Goal: Use online tool/utility: Utilize a website feature to perform a specific function

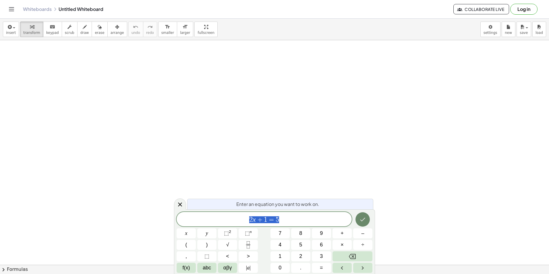
click at [364, 216] on icon "Done" at bounding box center [362, 219] width 7 height 7
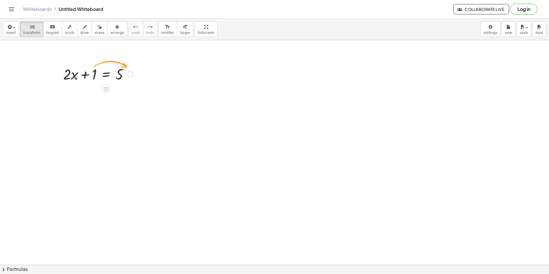
click at [90, 77] on div at bounding box center [98, 74] width 76 height 20
click at [75, 74] on div at bounding box center [98, 74] width 76 height 20
drag, startPoint x: 75, startPoint y: 74, endPoint x: 143, endPoint y: 74, distance: 67.1
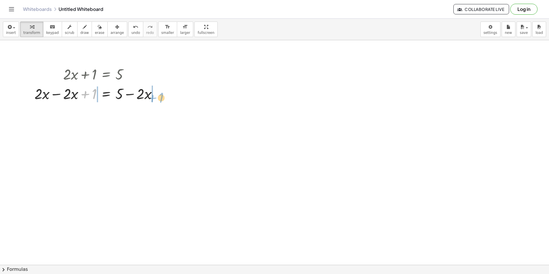
drag, startPoint x: 96, startPoint y: 96, endPoint x: 164, endPoint y: 98, distance: 67.4
click at [164, 98] on div at bounding box center [98, 93] width 133 height 20
drag, startPoint x: 80, startPoint y: 95, endPoint x: 182, endPoint y: 102, distance: 102.6
click at [182, 102] on div at bounding box center [98, 93] width 170 height 20
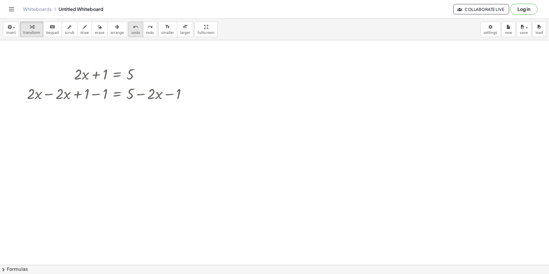
click at [133, 29] on icon "undo" at bounding box center [135, 27] width 5 height 7
click at [87, 79] on div at bounding box center [109, 74] width 76 height 20
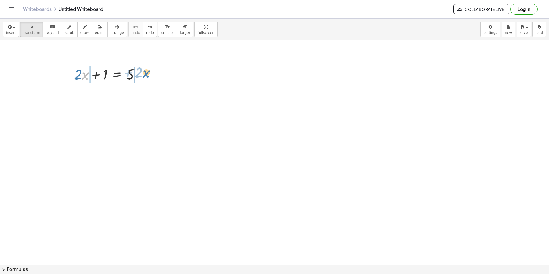
drag, startPoint x: 89, startPoint y: 76, endPoint x: 149, endPoint y: 74, distance: 60.6
click at [115, 105] on div at bounding box center [116, 108] width 9 height 9
drag, startPoint x: 105, startPoint y: 76, endPoint x: 154, endPoint y: 81, distance: 49.0
click at [148, 94] on div at bounding box center [109, 93] width 112 height 20
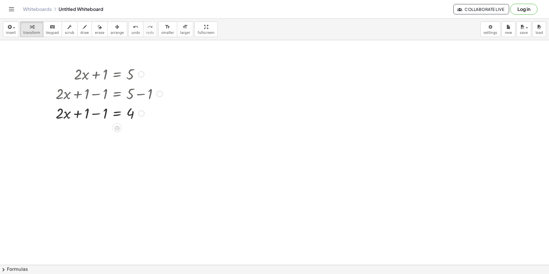
click at [104, 114] on div at bounding box center [109, 113] width 112 height 20
drag, startPoint x: 107, startPoint y: 113, endPoint x: 111, endPoint y: 113, distance: 3.5
click at [111, 113] on div at bounding box center [109, 113] width 112 height 20
drag, startPoint x: 96, startPoint y: 113, endPoint x: 142, endPoint y: 112, distance: 45.3
click at [142, 112] on div at bounding box center [109, 113] width 112 height 20
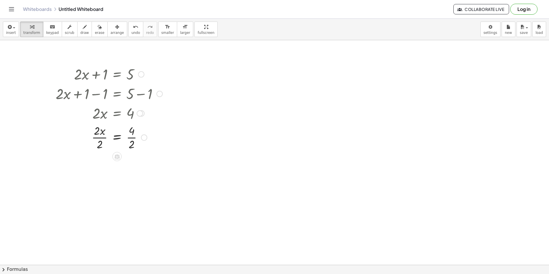
click at [102, 142] on div at bounding box center [109, 136] width 112 height 29
click at [132, 171] on div at bounding box center [109, 165] width 112 height 29
click at [134, 167] on div at bounding box center [109, 165] width 112 height 19
drag, startPoint x: 115, startPoint y: 165, endPoint x: 125, endPoint y: 165, distance: 10.3
click at [121, 165] on div at bounding box center [109, 165] width 112 height 19
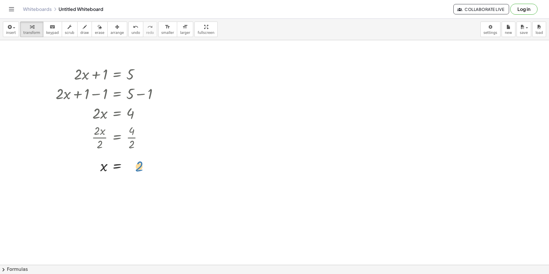
drag, startPoint x: 135, startPoint y: 167, endPoint x: 143, endPoint y: 166, distance: 7.8
click at [143, 166] on div at bounding box center [109, 165] width 112 height 19
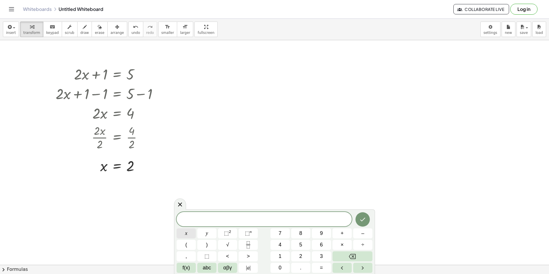
click at [181, 234] on button "x" at bounding box center [185, 233] width 19 height 10
click at [366, 222] on button "Done" at bounding box center [362, 219] width 14 height 14
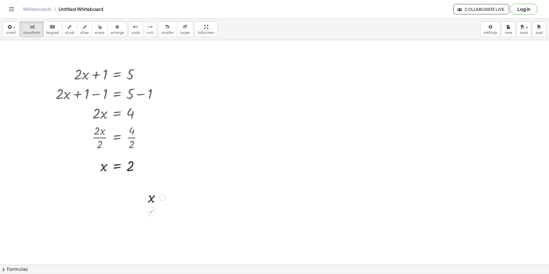
click at [158, 202] on div at bounding box center [156, 196] width 23 height 19
click at [131, 31] on span "undo" at bounding box center [135, 33] width 9 height 4
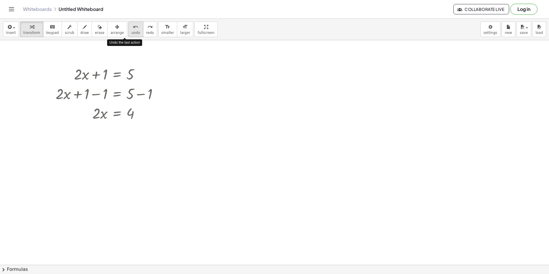
click at [131, 31] on span "undo" at bounding box center [135, 33] width 9 height 4
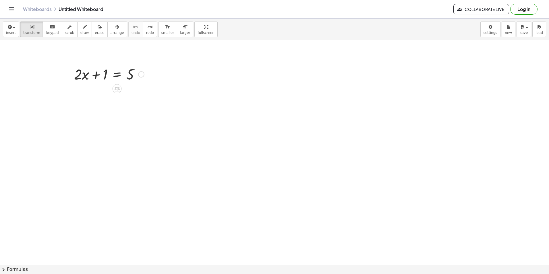
drag, startPoint x: 129, startPoint y: 80, endPoint x: 136, endPoint y: 87, distance: 9.9
click at [129, 81] on div at bounding box center [109, 74] width 76 height 20
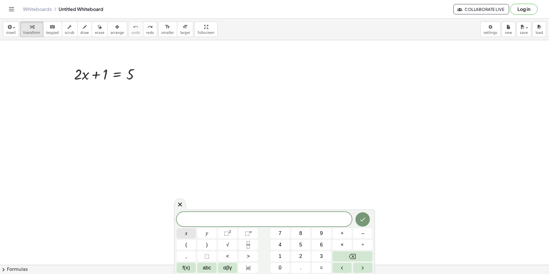
click at [192, 233] on button "x" at bounding box center [185, 233] width 19 height 10
click at [368, 234] on button "–" at bounding box center [362, 233] width 19 height 10
click at [281, 256] on span "1" at bounding box center [279, 256] width 3 height 8
click at [304, 235] on button "8" at bounding box center [300, 233] width 19 height 10
click at [326, 266] on button "=" at bounding box center [321, 267] width 19 height 10
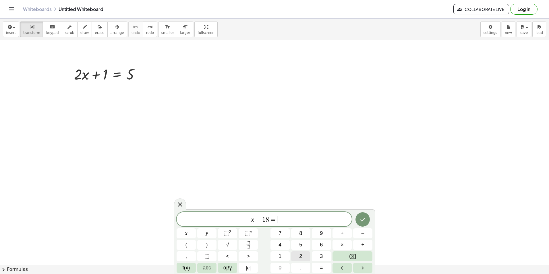
click at [300, 253] on span "2" at bounding box center [300, 256] width 3 height 8
click at [280, 252] on button "1" at bounding box center [279, 256] width 19 height 10
click at [362, 223] on button "Done" at bounding box center [362, 219] width 14 height 14
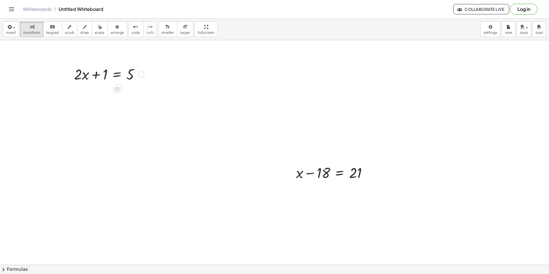
click at [131, 79] on div at bounding box center [109, 74] width 76 height 20
click at [13, 32] on span "insert" at bounding box center [11, 33] width 10 height 4
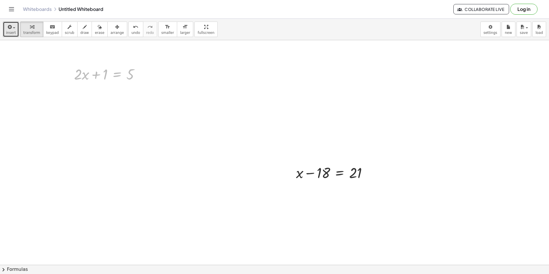
drag, startPoint x: 110, startPoint y: 67, endPoint x: -1, endPoint y: 282, distance: 241.2
click at [0, 273] on html "Graspable Math Activities Get Started Activity Bank Assigned Work Classes White…" at bounding box center [274, 137] width 549 height 274
drag, startPoint x: 347, startPoint y: 174, endPoint x: 122, endPoint y: 77, distance: 245.1
drag, startPoint x: 94, startPoint y: 64, endPoint x: 30, endPoint y: 241, distance: 188.1
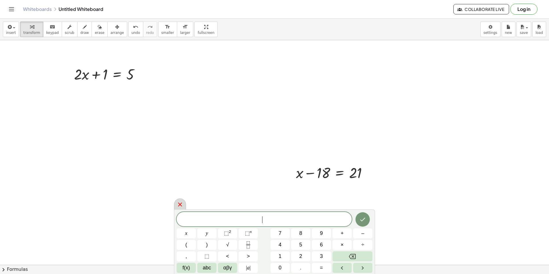
click at [180, 208] on div at bounding box center [180, 203] width 12 height 11
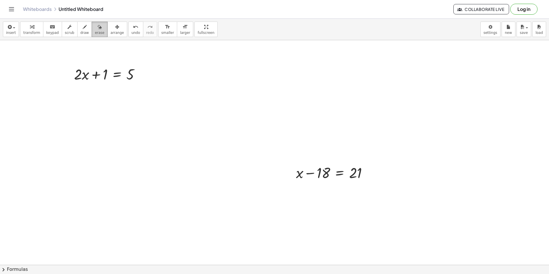
click at [97, 34] on button "erase" at bounding box center [100, 29] width 16 height 15
drag, startPoint x: 96, startPoint y: 66, endPoint x: 170, endPoint y: 74, distance: 74.4
drag, startPoint x: 123, startPoint y: 81, endPoint x: 31, endPoint y: 79, distance: 92.4
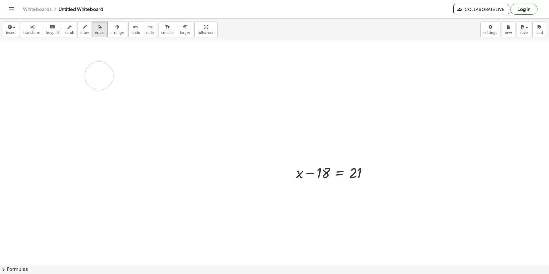
drag, startPoint x: 96, startPoint y: 73, endPoint x: 99, endPoint y: 76, distance: 4.3
drag, startPoint x: 322, startPoint y: 173, endPoint x: 374, endPoint y: 178, distance: 51.6
drag, startPoint x: 369, startPoint y: 176, endPoint x: 339, endPoint y: 175, distance: 29.6
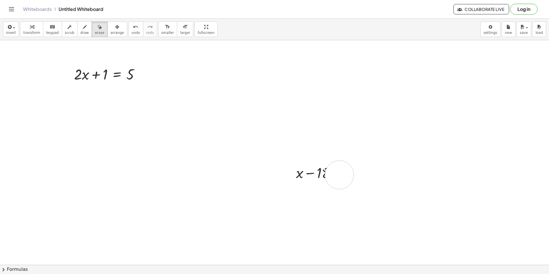
click at [80, 31] on span "draw" at bounding box center [84, 33] width 9 height 4
drag, startPoint x: 324, startPoint y: 170, endPoint x: 345, endPoint y: 189, distance: 28.9
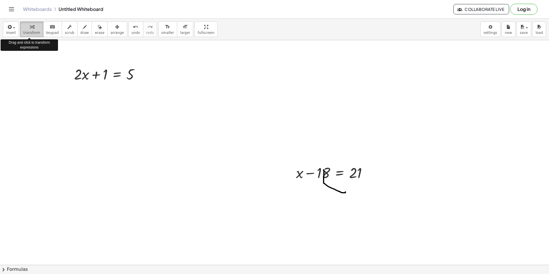
click at [33, 34] on span "transform" at bounding box center [31, 33] width 17 height 4
drag, startPoint x: 299, startPoint y: 167, endPoint x: 330, endPoint y: 182, distance: 35.2
drag, startPoint x: 320, startPoint y: 175, endPoint x: 372, endPoint y: 179, distance: 52.4
click at [372, 179] on div at bounding box center [333, 172] width 81 height 20
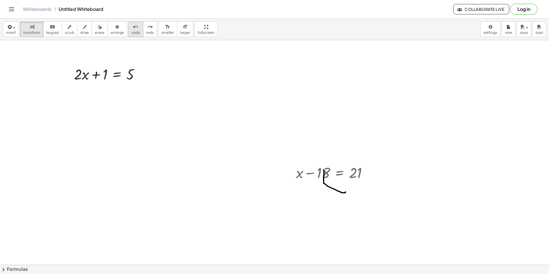
click at [128, 28] on button "undo undo" at bounding box center [135, 29] width 15 height 15
drag, startPoint x: 310, startPoint y: 173, endPoint x: 365, endPoint y: 173, distance: 55.1
click at [365, 173] on div at bounding box center [333, 172] width 81 height 20
click at [366, 192] on div at bounding box center [334, 192] width 136 height 20
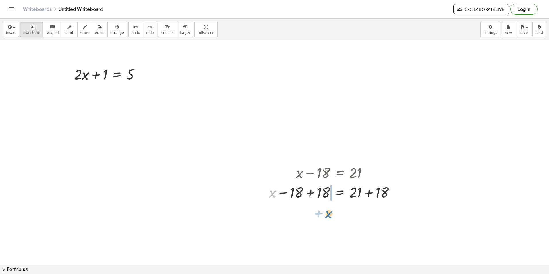
drag, startPoint x: 276, startPoint y: 195, endPoint x: 332, endPoint y: 215, distance: 59.6
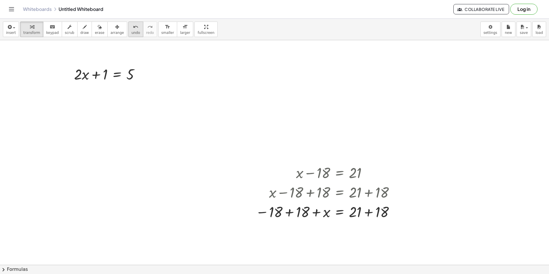
click at [131, 31] on span "undo" at bounding box center [135, 33] width 9 height 4
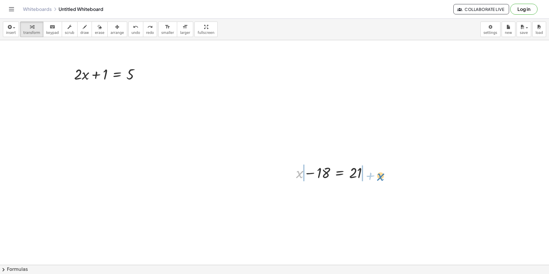
drag, startPoint x: 300, startPoint y: 176, endPoint x: 381, endPoint y: 176, distance: 80.6
click at [131, 31] on span "undo" at bounding box center [135, 33] width 9 height 4
drag, startPoint x: 314, startPoint y: 174, endPoint x: 368, endPoint y: 178, distance: 55.0
click at [368, 178] on div at bounding box center [333, 172] width 81 height 20
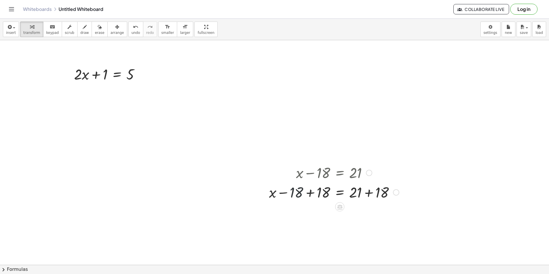
click at [299, 193] on div at bounding box center [334, 192] width 136 height 20
drag, startPoint x: 324, startPoint y: 191, endPoint x: 302, endPoint y: 192, distance: 22.4
click at [364, 213] on div at bounding box center [334, 211] width 136 height 20
click at [131, 31] on span "undo" at bounding box center [135, 33] width 9 height 4
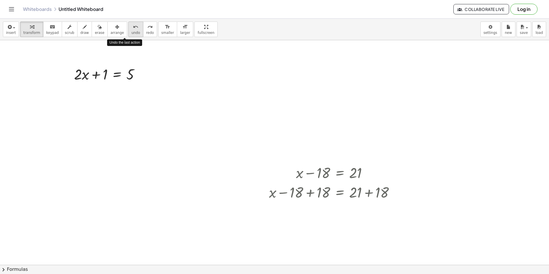
click at [131, 31] on span "undo" at bounding box center [135, 33] width 9 height 4
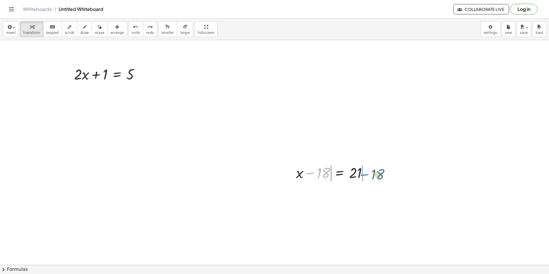
drag, startPoint x: 313, startPoint y: 173, endPoint x: 369, endPoint y: 175, distance: 56.2
click at [369, 175] on div at bounding box center [333, 172] width 81 height 20
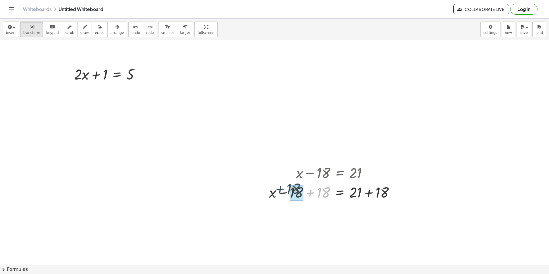
drag, startPoint x: 320, startPoint y: 192, endPoint x: 294, endPoint y: 192, distance: 25.8
drag, startPoint x: 377, startPoint y: 213, endPoint x: 358, endPoint y: 214, distance: 18.7
click at [358, 214] on div at bounding box center [334, 211] width 136 height 20
drag, startPoint x: 378, startPoint y: 214, endPoint x: 355, endPoint y: 216, distance: 22.8
click at [128, 35] on button "undo undo" at bounding box center [135, 29] width 15 height 15
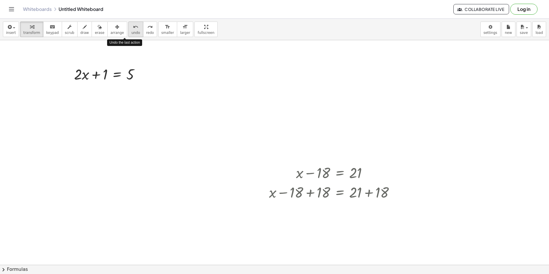
click at [128, 35] on button "undo undo" at bounding box center [135, 29] width 15 height 15
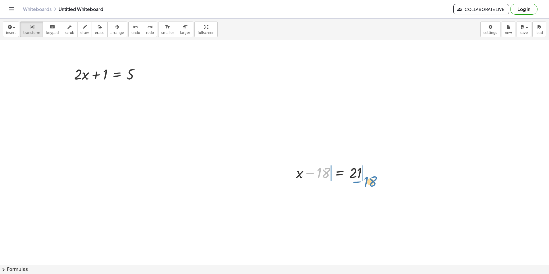
drag, startPoint x: 325, startPoint y: 175, endPoint x: 374, endPoint y: 182, distance: 49.3
click at [374, 182] on div at bounding box center [333, 172] width 81 height 20
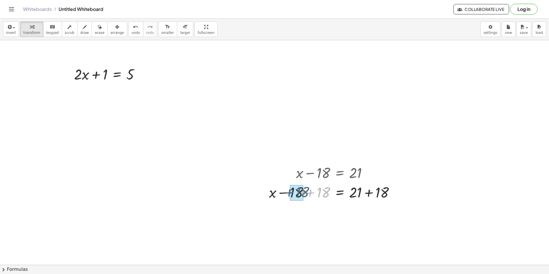
drag, startPoint x: 325, startPoint y: 192, endPoint x: 302, endPoint y: 192, distance: 22.7
drag, startPoint x: 380, startPoint y: 215, endPoint x: 358, endPoint y: 218, distance: 22.1
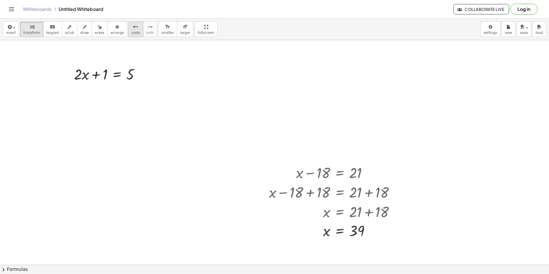
click at [133, 29] on icon "undo" at bounding box center [135, 27] width 5 height 7
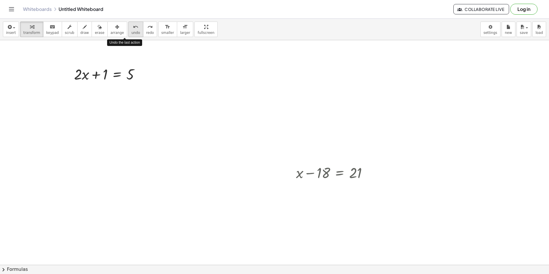
click at [133, 28] on icon "undo" at bounding box center [135, 27] width 5 height 7
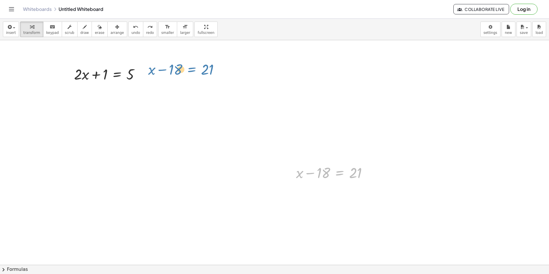
drag, startPoint x: 331, startPoint y: 176, endPoint x: 184, endPoint y: 77, distance: 177.4
drag, startPoint x: 324, startPoint y: 175, endPoint x: 467, endPoint y: 174, distance: 143.2
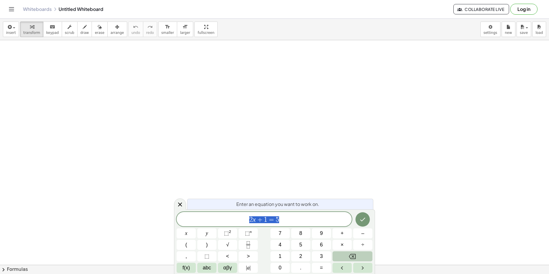
click at [343, 254] on button "Backspace" at bounding box center [352, 256] width 40 height 10
click at [192, 231] on button "x" at bounding box center [185, 233] width 19 height 10
click at [346, 237] on button "+" at bounding box center [341, 233] width 19 height 10
click at [301, 255] on span "2" at bounding box center [300, 256] width 3 height 8
click at [281, 248] on button "4" at bounding box center [279, 245] width 19 height 10
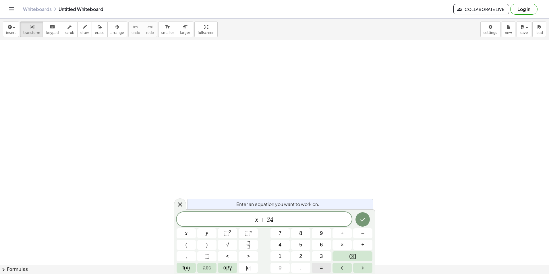
click at [324, 265] on button "=" at bounding box center [321, 267] width 19 height 10
click at [304, 247] on button "5" at bounding box center [300, 245] width 19 height 10
click at [318, 246] on button "6" at bounding box center [321, 245] width 19 height 10
click at [361, 218] on icon "Done" at bounding box center [362, 219] width 7 height 7
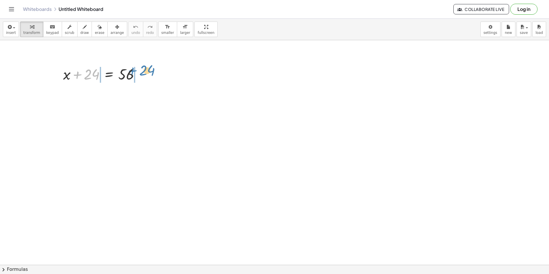
drag, startPoint x: 95, startPoint y: 73, endPoint x: 160, endPoint y: 71, distance: 65.4
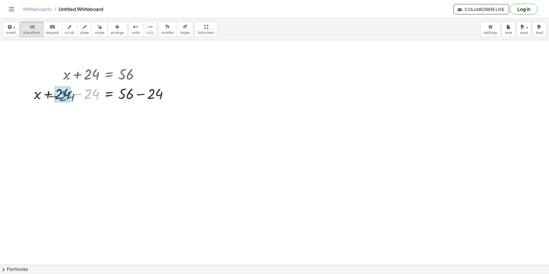
drag, startPoint x: 94, startPoint y: 96, endPoint x: 71, endPoint y: 100, distance: 22.9
drag, startPoint x: 160, startPoint y: 114, endPoint x: 135, endPoint y: 118, distance: 25.8
click at [135, 118] on div at bounding box center [103, 113] width 145 height 20
click at [128, 36] on button "undo undo" at bounding box center [135, 29] width 15 height 15
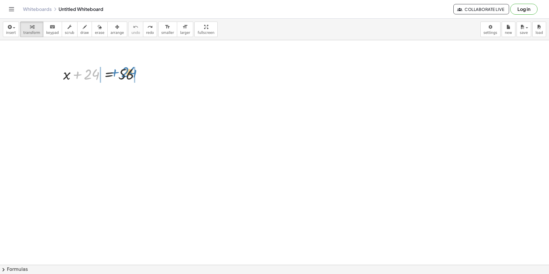
drag, startPoint x: 96, startPoint y: 76, endPoint x: 133, endPoint y: 74, distance: 37.4
click at [133, 74] on div at bounding box center [103, 74] width 87 height 20
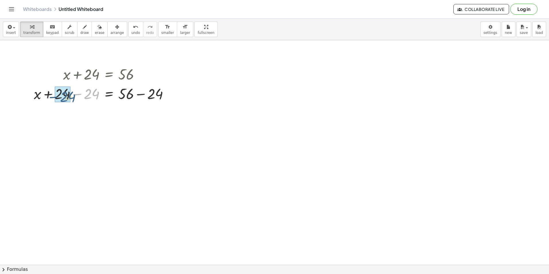
drag, startPoint x: 91, startPoint y: 89, endPoint x: 68, endPoint y: 91, distance: 23.6
drag, startPoint x: 154, startPoint y: 113, endPoint x: 132, endPoint y: 112, distance: 22.1
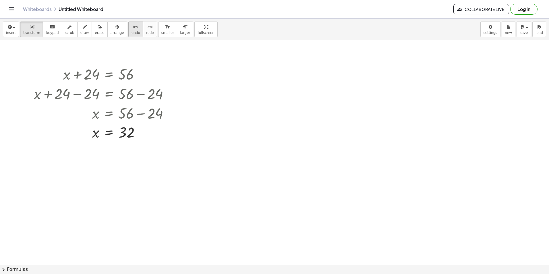
click at [131, 34] on span "undo" at bounding box center [135, 33] width 9 height 4
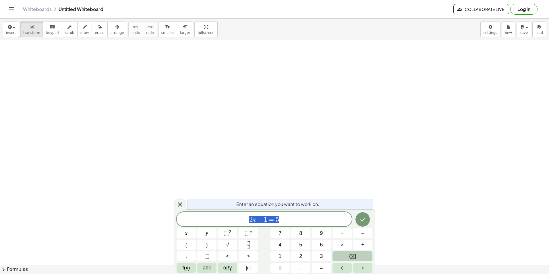
click at [359, 254] on button "Backspace" at bounding box center [352, 256] width 40 height 10
click at [192, 232] on button "x" at bounding box center [185, 233] width 19 height 10
click at [343, 242] on span "×" at bounding box center [341, 245] width 3 height 8
click at [187, 232] on span "x" at bounding box center [186, 233] width 2 height 8
click at [317, 266] on button "=" at bounding box center [321, 267] width 19 height 10
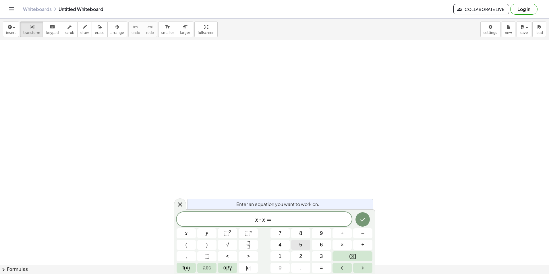
click at [305, 245] on button "5" at bounding box center [300, 245] width 19 height 10
click at [319, 244] on button "6" at bounding box center [321, 245] width 19 height 10
click at [345, 237] on button "+" at bounding box center [341, 233] width 19 height 10
click at [341, 245] on span "×" at bounding box center [341, 245] width 3 height 8
click at [344, 244] on button "×" at bounding box center [341, 245] width 19 height 10
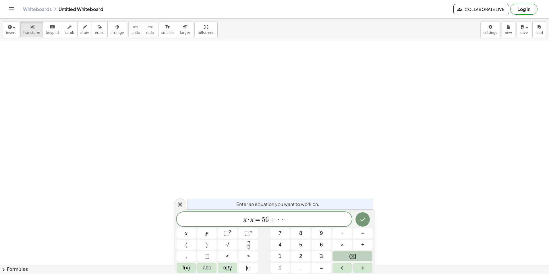
click at [361, 253] on button "Backspace" at bounding box center [352, 256] width 40 height 10
click at [362, 252] on button "Backspace" at bounding box center [352, 256] width 40 height 10
click at [191, 234] on button "x" at bounding box center [185, 233] width 19 height 10
click at [348, 254] on button "Backspace" at bounding box center [352, 256] width 40 height 10
click at [208, 232] on button "y" at bounding box center [206, 233] width 19 height 10
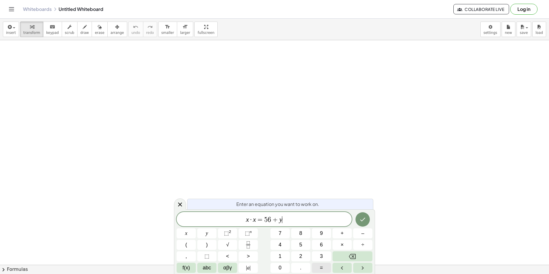
click at [323, 264] on button "=" at bounding box center [321, 267] width 19 height 10
click at [368, 235] on button "–" at bounding box center [362, 233] width 19 height 10
click at [283, 242] on button "4" at bounding box center [279, 245] width 19 height 10
click at [319, 231] on button "9" at bounding box center [321, 233] width 19 height 10
click at [361, 221] on icon "Done" at bounding box center [362, 219] width 5 height 4
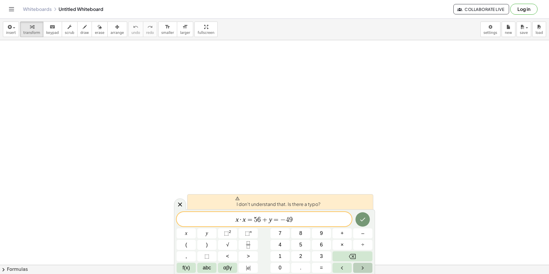
click at [359, 265] on icon "Right arrow" at bounding box center [362, 267] width 7 height 7
click at [348, 267] on button "Left arrow" at bounding box center [341, 267] width 19 height 10
click at [359, 265] on icon "Right arrow" at bounding box center [362, 267] width 7 height 7
click at [351, 254] on icon "Backspace" at bounding box center [352, 256] width 7 height 7
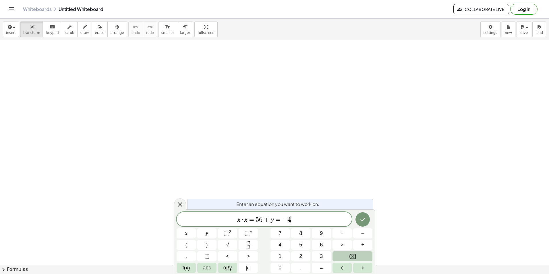
click at [351, 254] on icon "Backspace" at bounding box center [352, 256] width 7 height 7
click at [204, 258] on span "⬚" at bounding box center [206, 256] width 5 height 8
click at [339, 252] on button "Backspace" at bounding box center [352, 256] width 40 height 10
click at [285, 232] on button "7" at bounding box center [279, 233] width 19 height 10
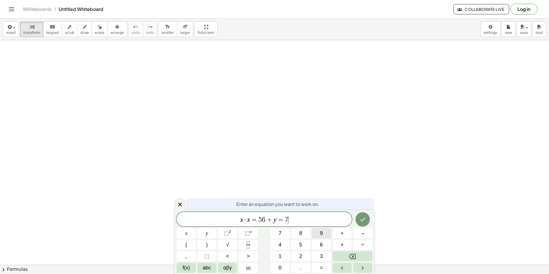
click at [319, 233] on button "9" at bounding box center [321, 233] width 19 height 10
click at [364, 218] on icon "Done" at bounding box center [362, 219] width 5 height 4
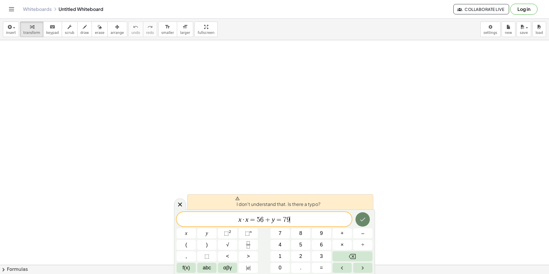
click at [360, 220] on icon "Done" at bounding box center [362, 219] width 5 height 4
click at [275, 219] on span "=" at bounding box center [279, 219] width 8 height 7
click at [359, 252] on button "Backspace" at bounding box center [352, 256] width 40 height 10
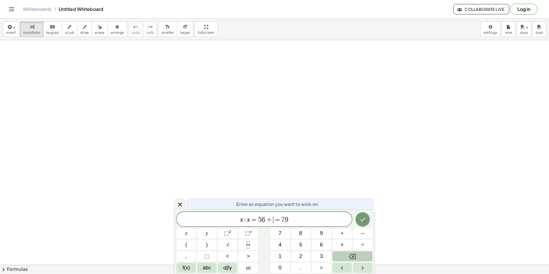
click at [359, 252] on button "Backspace" at bounding box center [352, 256] width 40 height 10
click at [196, 228] on div at bounding box center [185, 233] width 19 height 10
click at [367, 221] on button "Done" at bounding box center [362, 219] width 14 height 14
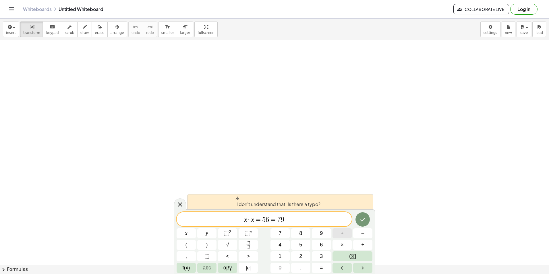
click at [345, 234] on button "+" at bounding box center [341, 233] width 19 height 10
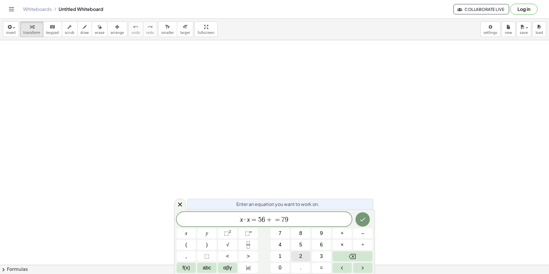
click at [300, 252] on button "2" at bounding box center [300, 256] width 19 height 10
click at [317, 252] on button "3" at bounding box center [321, 256] width 19 height 10
click at [363, 225] on button "Done" at bounding box center [362, 219] width 14 height 14
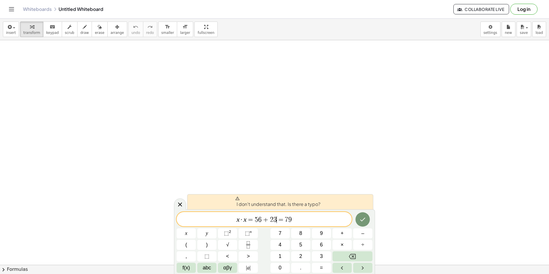
click at [315, 224] on div "x · x = 5 6 + 2 3 ​ = 7 9" at bounding box center [263, 219] width 175 height 14
click at [344, 251] on button "Backspace" at bounding box center [352, 256] width 40 height 10
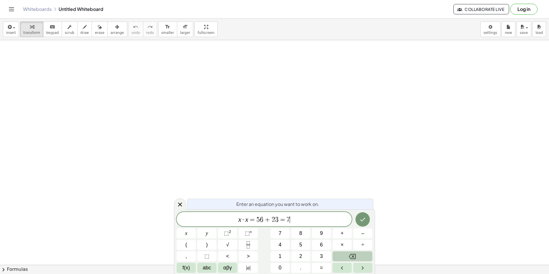
click at [344, 251] on button "Backspace" at bounding box center [352, 256] width 40 height 10
click at [344, 252] on button "Backspace" at bounding box center [352, 256] width 40 height 10
click at [343, 252] on button "Backspace" at bounding box center [352, 256] width 40 height 10
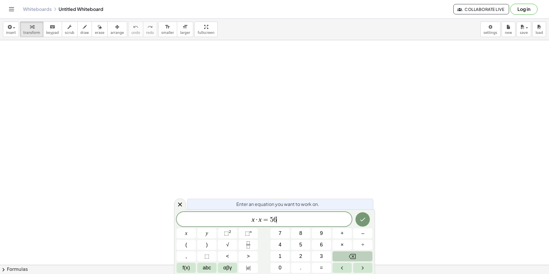
click at [343, 252] on button "Backspace" at bounding box center [352, 256] width 40 height 10
click at [342, 252] on button "Backspace" at bounding box center [352, 256] width 40 height 10
click at [341, 252] on button "Backspace" at bounding box center [352, 256] width 40 height 10
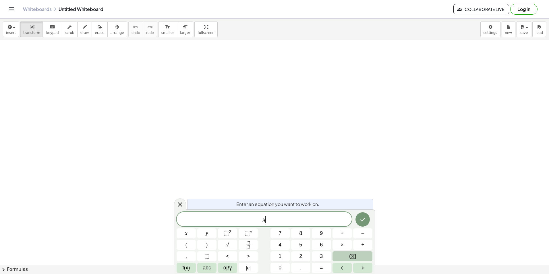
click at [340, 252] on button "Backspace" at bounding box center [352, 256] width 40 height 10
click at [180, 233] on button "x" at bounding box center [185, 233] width 19 height 10
click at [337, 248] on button "×" at bounding box center [341, 245] width 19 height 10
click at [212, 235] on button "y" at bounding box center [206, 233] width 19 height 10
click at [318, 264] on button "=" at bounding box center [321, 267] width 19 height 10
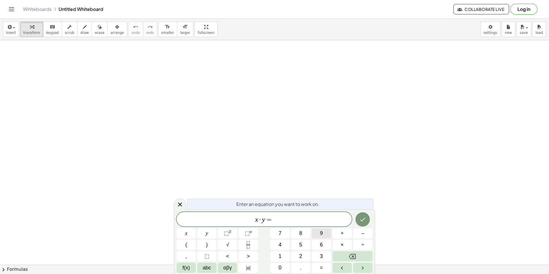
click at [321, 235] on span "9" at bounding box center [321, 233] width 3 height 8
click at [303, 244] on button "5" at bounding box center [300, 245] width 19 height 10
click at [365, 222] on icon "Done" at bounding box center [362, 219] width 7 height 7
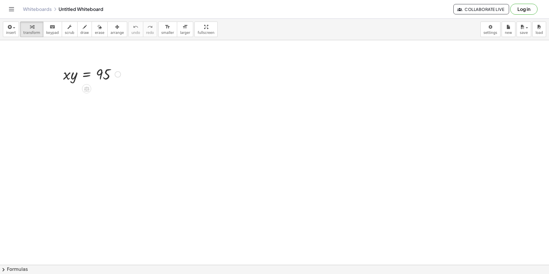
click at [68, 79] on div at bounding box center [91, 74] width 63 height 20
drag, startPoint x: 74, startPoint y: 79, endPoint x: 119, endPoint y: 71, distance: 45.8
click at [119, 71] on div at bounding box center [91, 74] width 63 height 20
click at [108, 110] on div at bounding box center [91, 97] width 65 height 29
drag, startPoint x: 106, startPoint y: 109, endPoint x: 109, endPoint y: 95, distance: 14.5
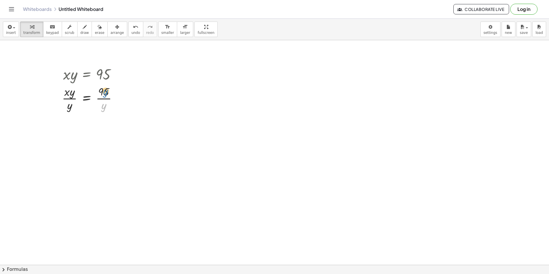
click at [109, 95] on div at bounding box center [91, 97] width 65 height 29
drag, startPoint x: 106, startPoint y: 109, endPoint x: 76, endPoint y: 97, distance: 32.9
click at [76, 97] on div at bounding box center [91, 97] width 65 height 29
drag, startPoint x: 114, startPoint y: 102, endPoint x: 63, endPoint y: 106, distance: 51.5
click at [63, 106] on div at bounding box center [91, 97] width 79 height 29
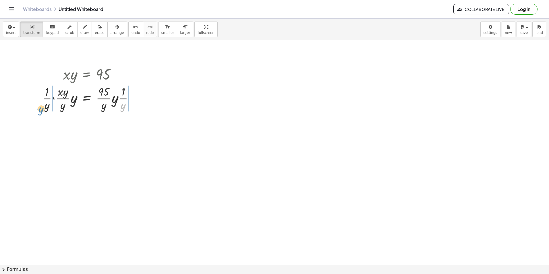
drag, startPoint x: 127, startPoint y: 108, endPoint x: 56, endPoint y: 110, distance: 70.9
click at [56, 110] on div at bounding box center [90, 97] width 102 height 29
click at [131, 32] on span "undo" at bounding box center [135, 33] width 9 height 4
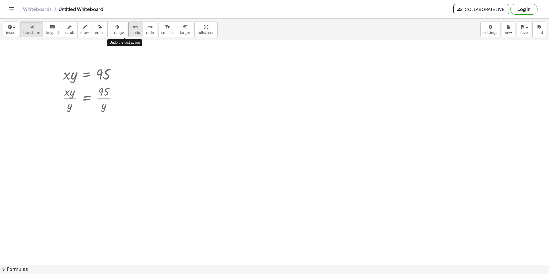
click at [131, 32] on span "undo" at bounding box center [135, 33] width 9 height 4
